Goal: Find specific page/section: Find specific page/section

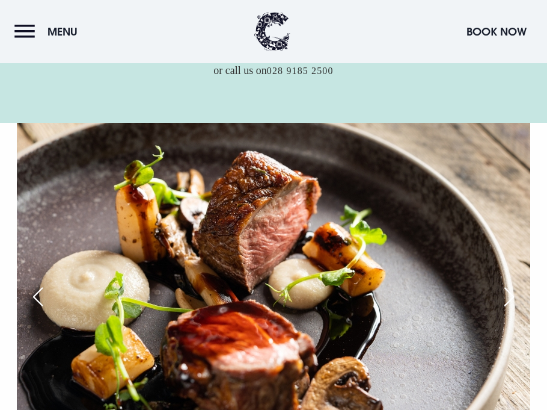
scroll to position [385, 0]
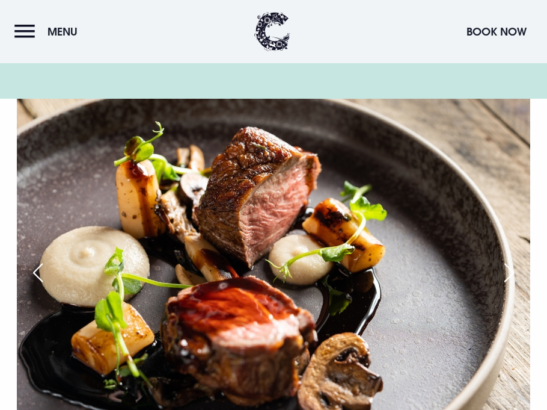
click at [517, 253] on img at bounding box center [274, 270] width 514 height 342
click at [34, 271] on div "Previous slide" at bounding box center [38, 272] width 30 height 26
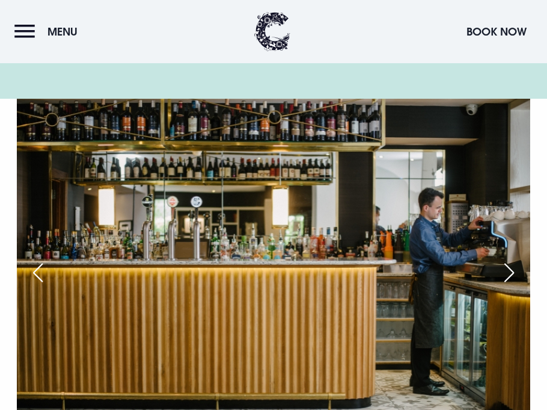
click at [34, 271] on div "Previous slide" at bounding box center [38, 272] width 30 height 26
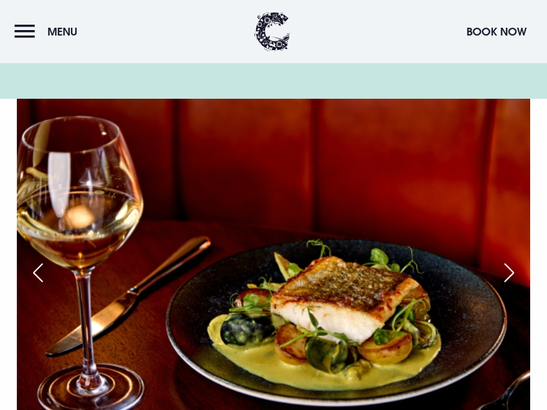
click at [34, 271] on div "Previous slide" at bounding box center [38, 272] width 30 height 26
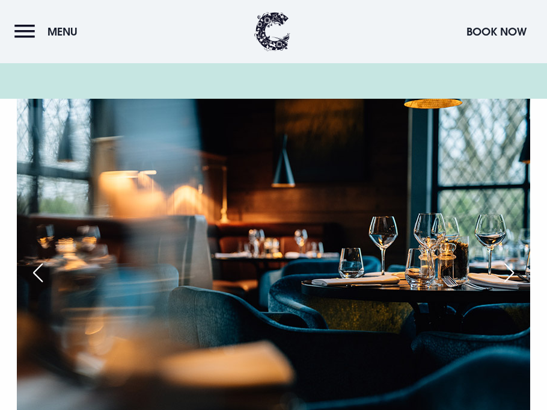
click at [34, 271] on div "Previous slide" at bounding box center [38, 272] width 30 height 26
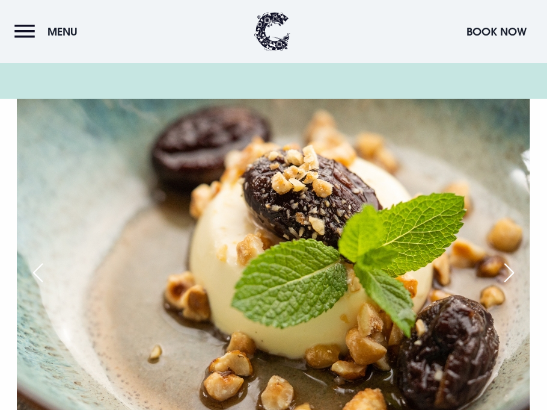
click at [34, 271] on div "Previous slide" at bounding box center [38, 272] width 30 height 26
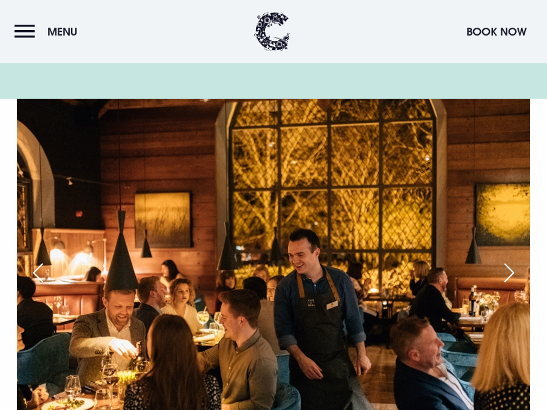
click at [34, 271] on div "Previous slide" at bounding box center [38, 272] width 30 height 26
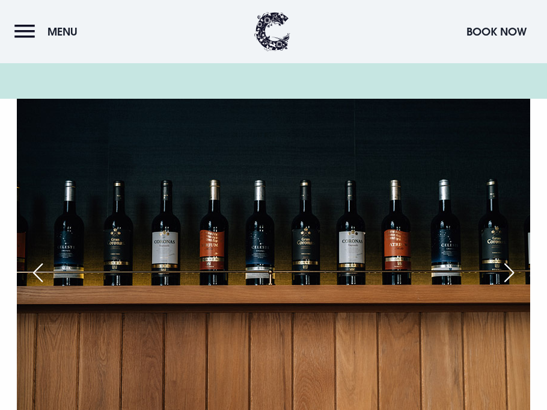
click at [37, 269] on div "Previous slide" at bounding box center [38, 272] width 30 height 26
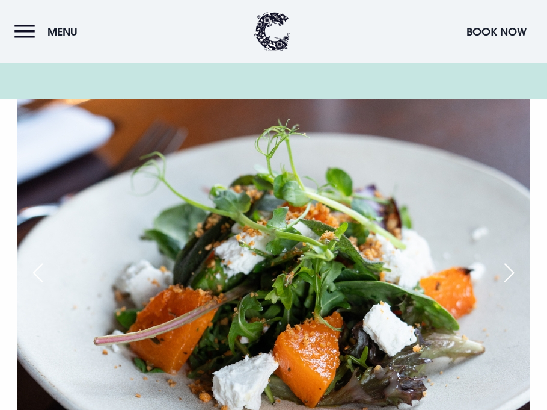
click at [37, 269] on div "Previous slide" at bounding box center [38, 272] width 30 height 26
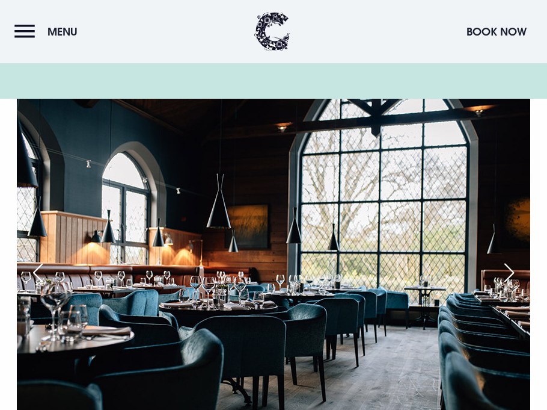
click at [37, 269] on div "Previous slide" at bounding box center [38, 272] width 30 height 26
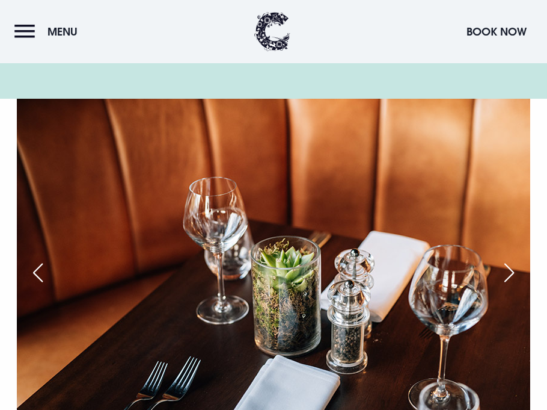
click at [37, 269] on div "Previous slide" at bounding box center [38, 272] width 30 height 26
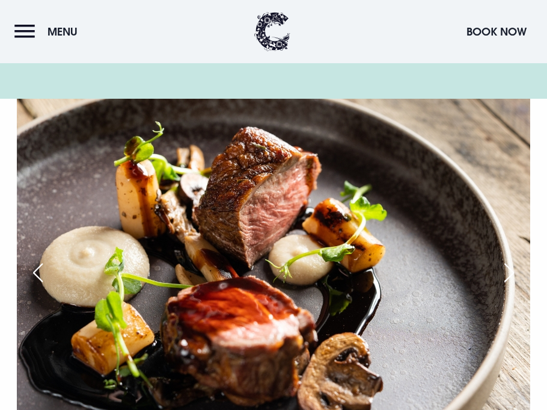
click at [513, 273] on div "Next slide" at bounding box center [510, 272] width 30 height 26
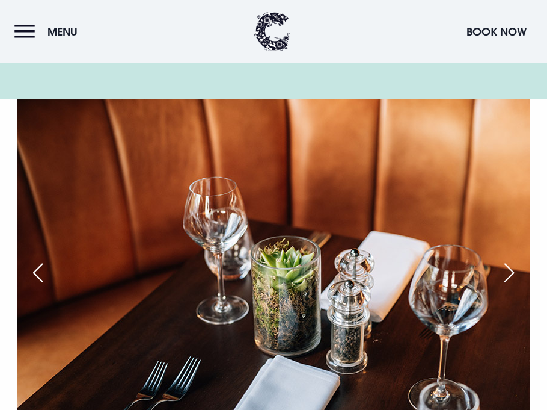
click at [32, 271] on div "Previous slide" at bounding box center [38, 272] width 30 height 26
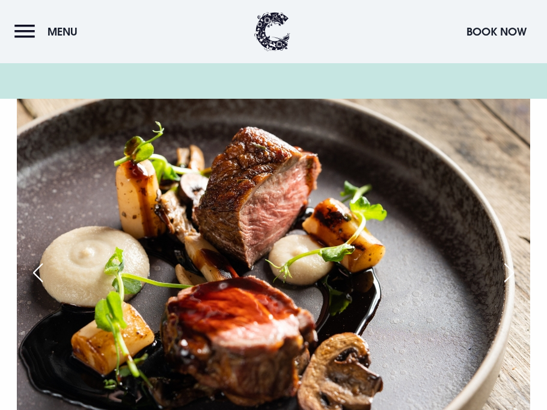
click at [32, 271] on div "Previous slide" at bounding box center [38, 272] width 30 height 26
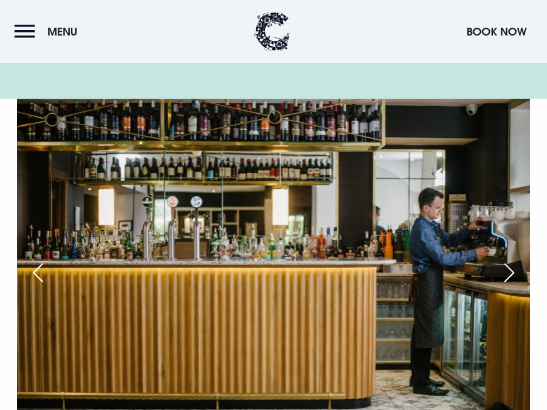
click at [32, 271] on div "Previous slide" at bounding box center [38, 272] width 30 height 26
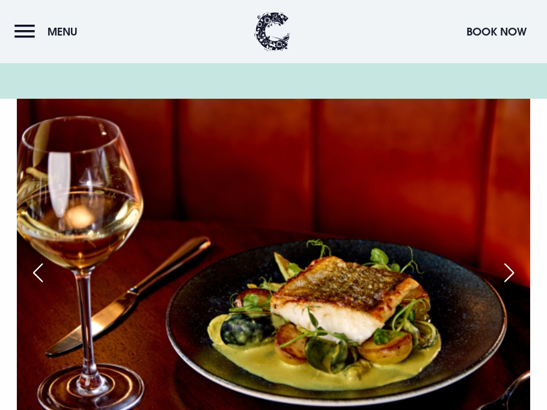
click at [32, 271] on div "Previous slide" at bounding box center [38, 272] width 30 height 26
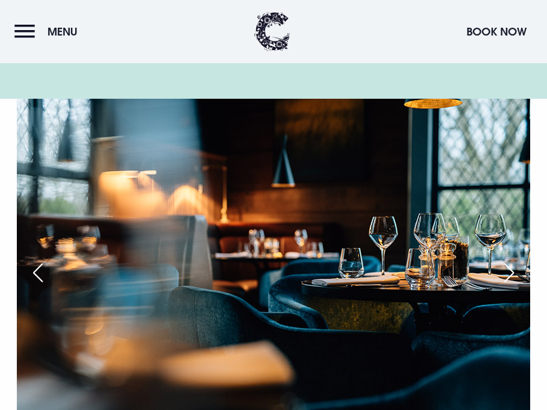
click at [32, 271] on div "Previous slide" at bounding box center [38, 272] width 30 height 26
click at [30, 272] on div "Previous slide" at bounding box center [38, 272] width 30 height 26
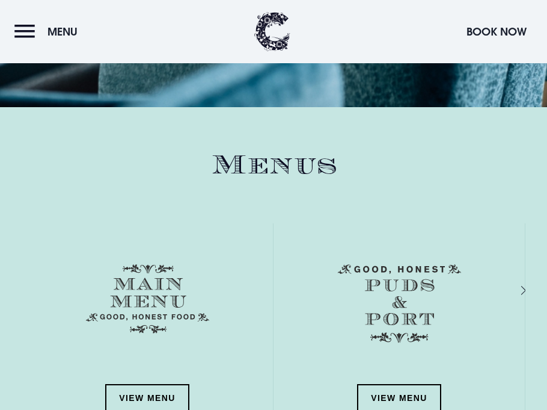
scroll to position [1420, 0]
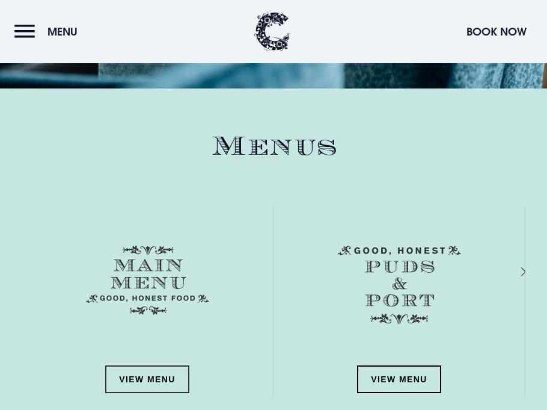
click at [143, 383] on link "View Menu" at bounding box center [147, 379] width 84 height 28
